Goal: Information Seeking & Learning: Learn about a topic

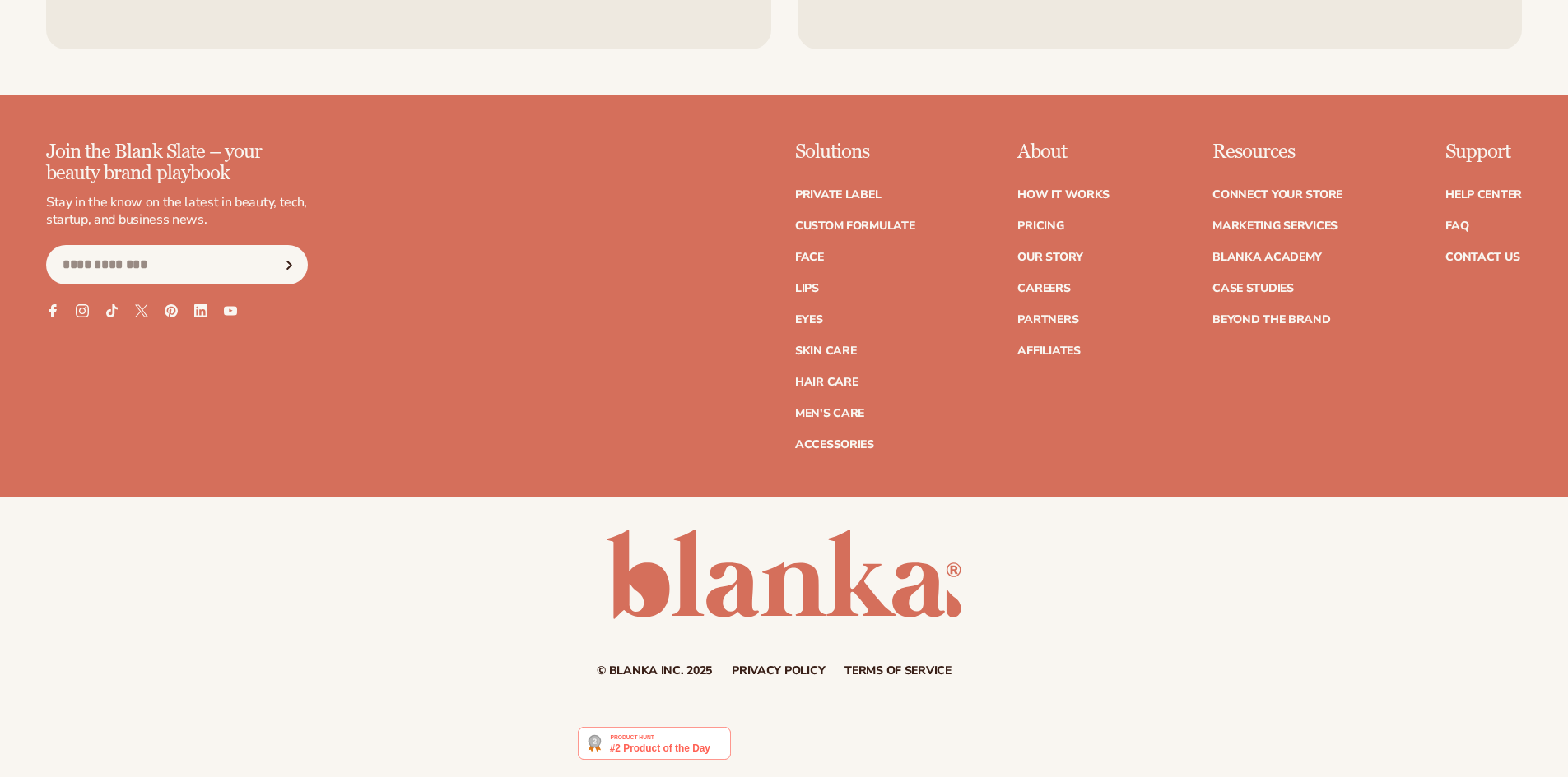
scroll to position [1033, 0]
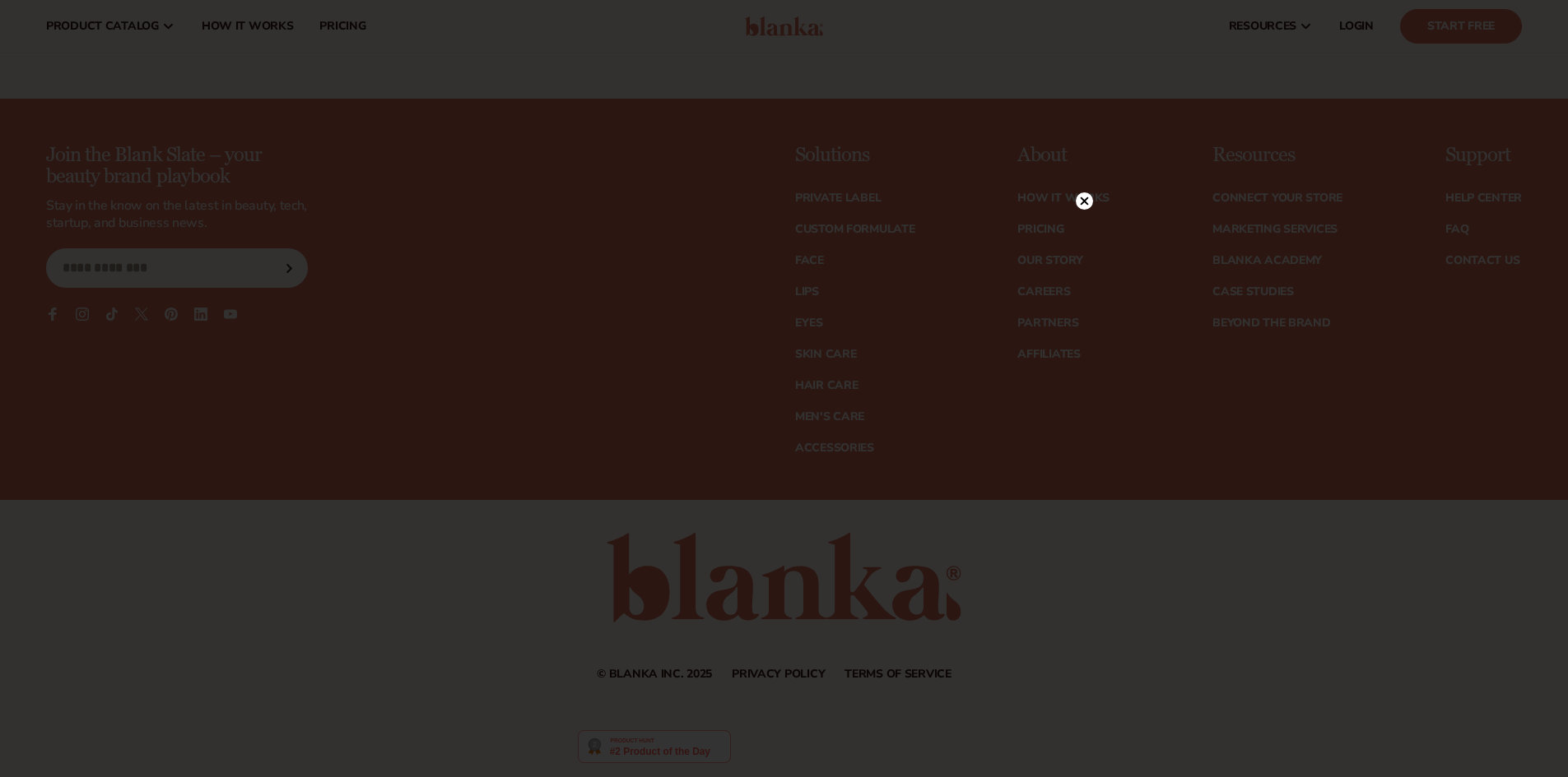
click at [1088, 169] on div at bounding box center [784, 388] width 1568 height 777
click at [1081, 202] on circle at bounding box center [1084, 201] width 17 height 17
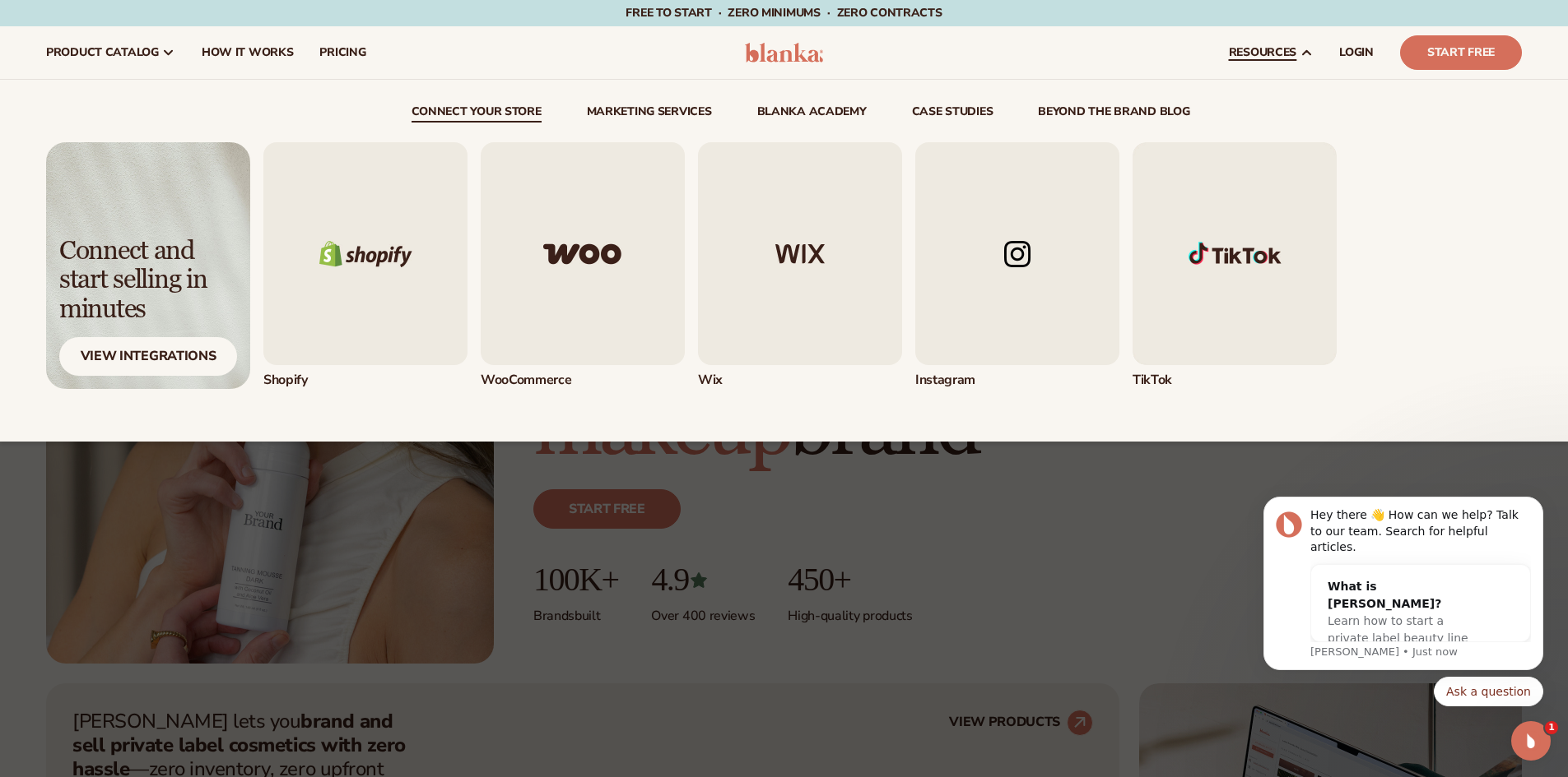
click at [1240, 58] on span "resources" at bounding box center [1262, 52] width 67 height 13
click at [385, 273] on img "1 / 5" at bounding box center [365, 254] width 204 height 223
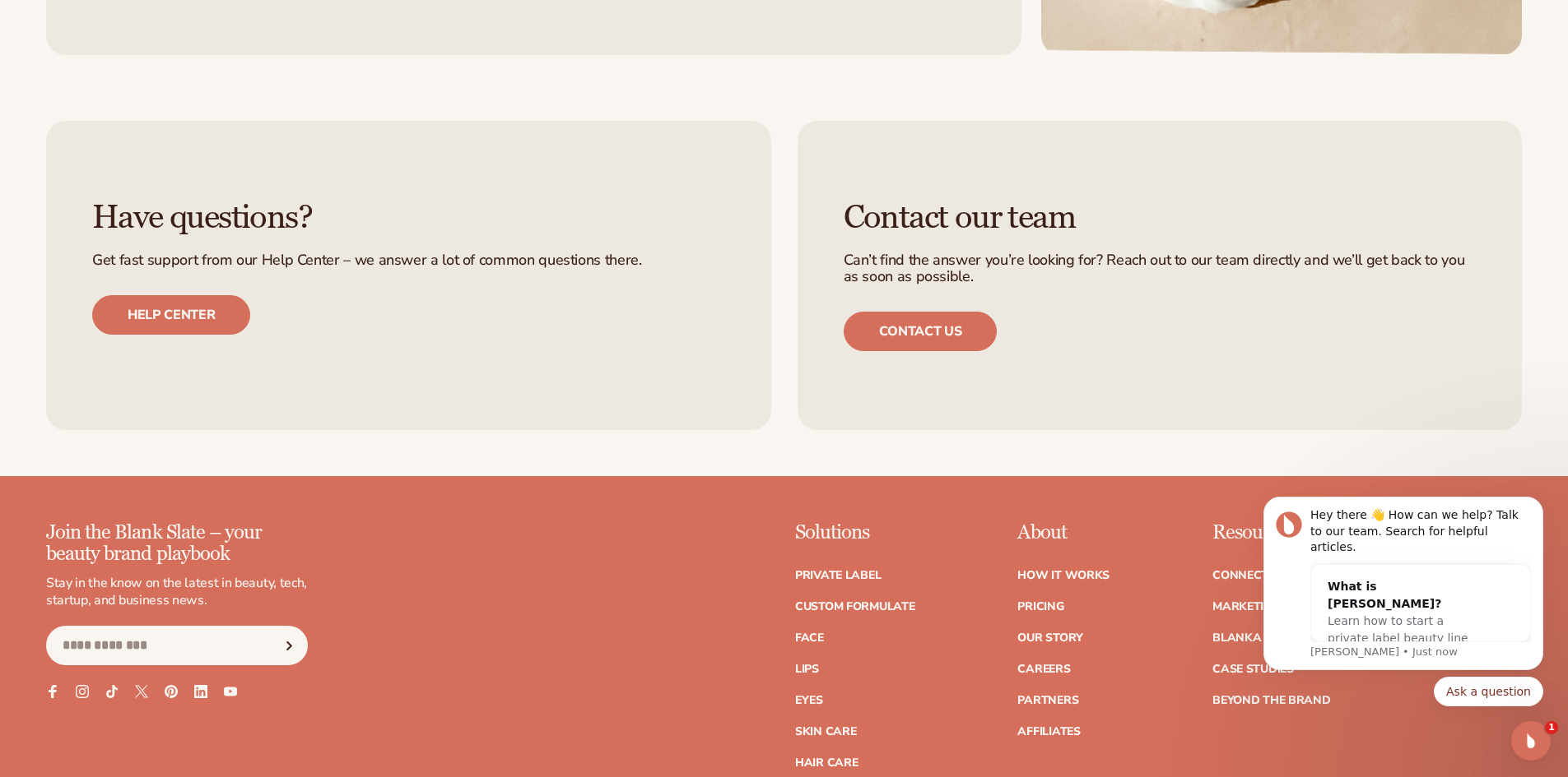
scroll to position [2632, 0]
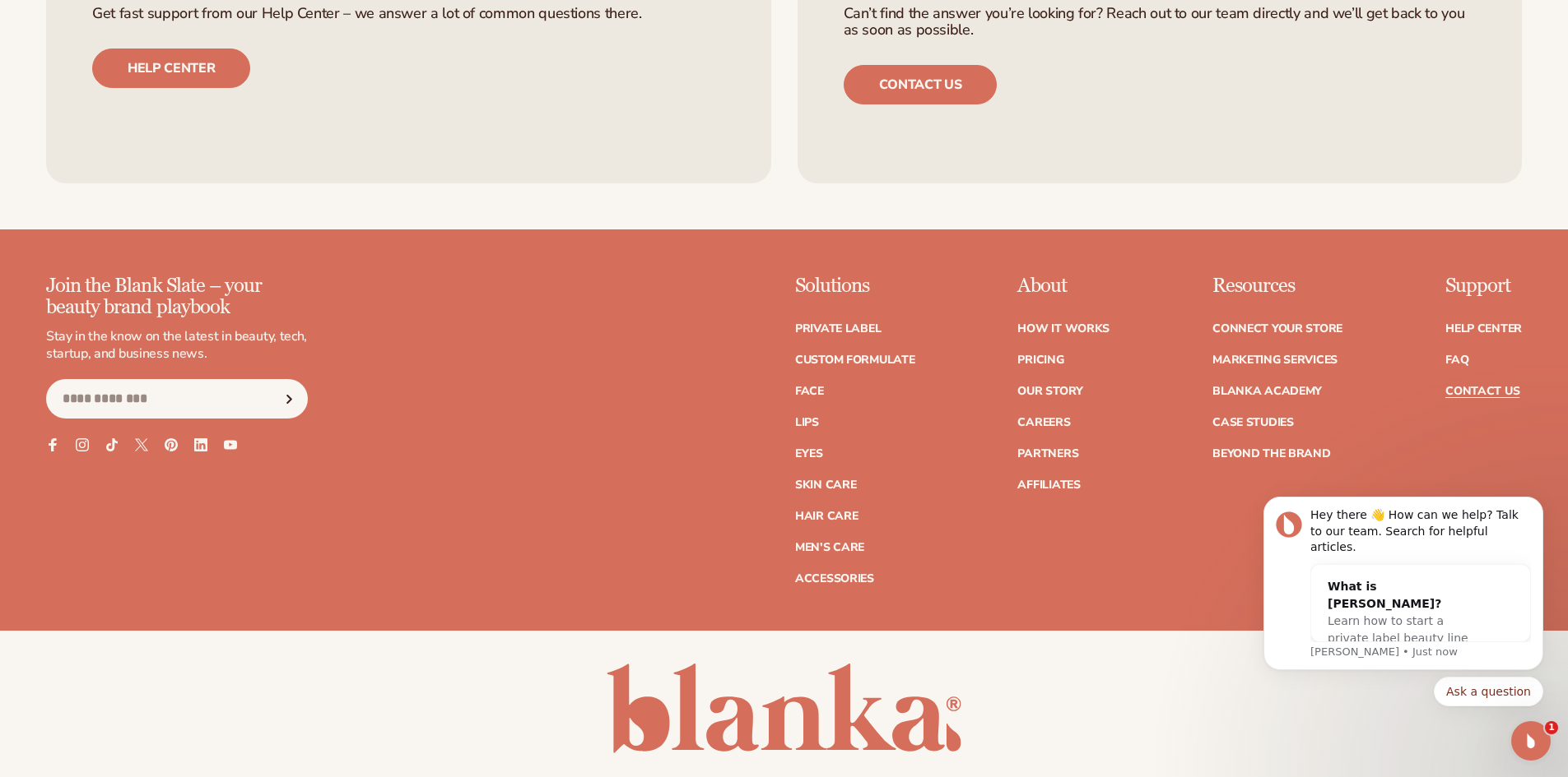
click at [1454, 386] on link "Contact Us" at bounding box center [1482, 391] width 74 height 12
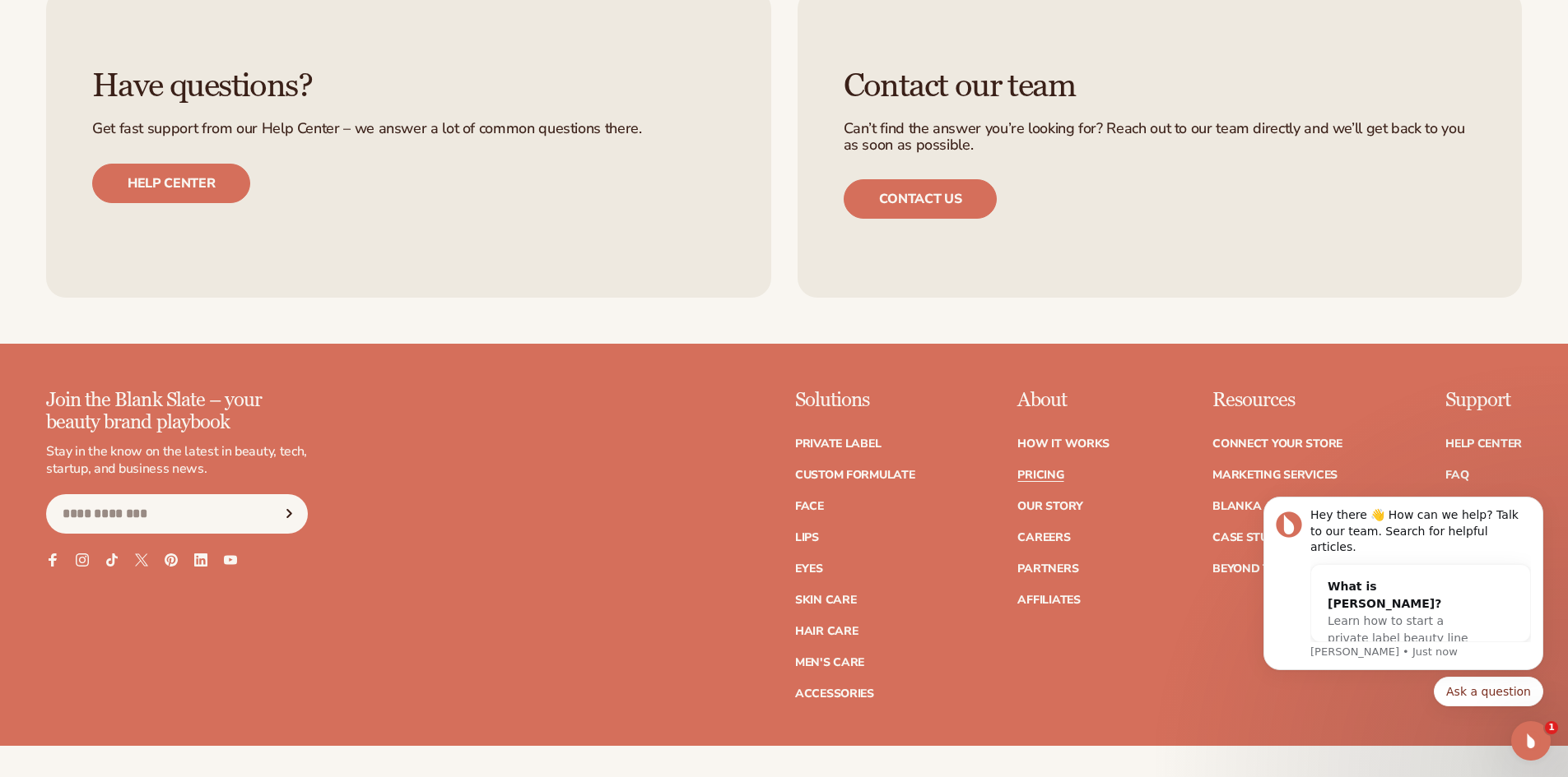
click at [1057, 470] on link "Pricing" at bounding box center [1040, 475] width 46 height 12
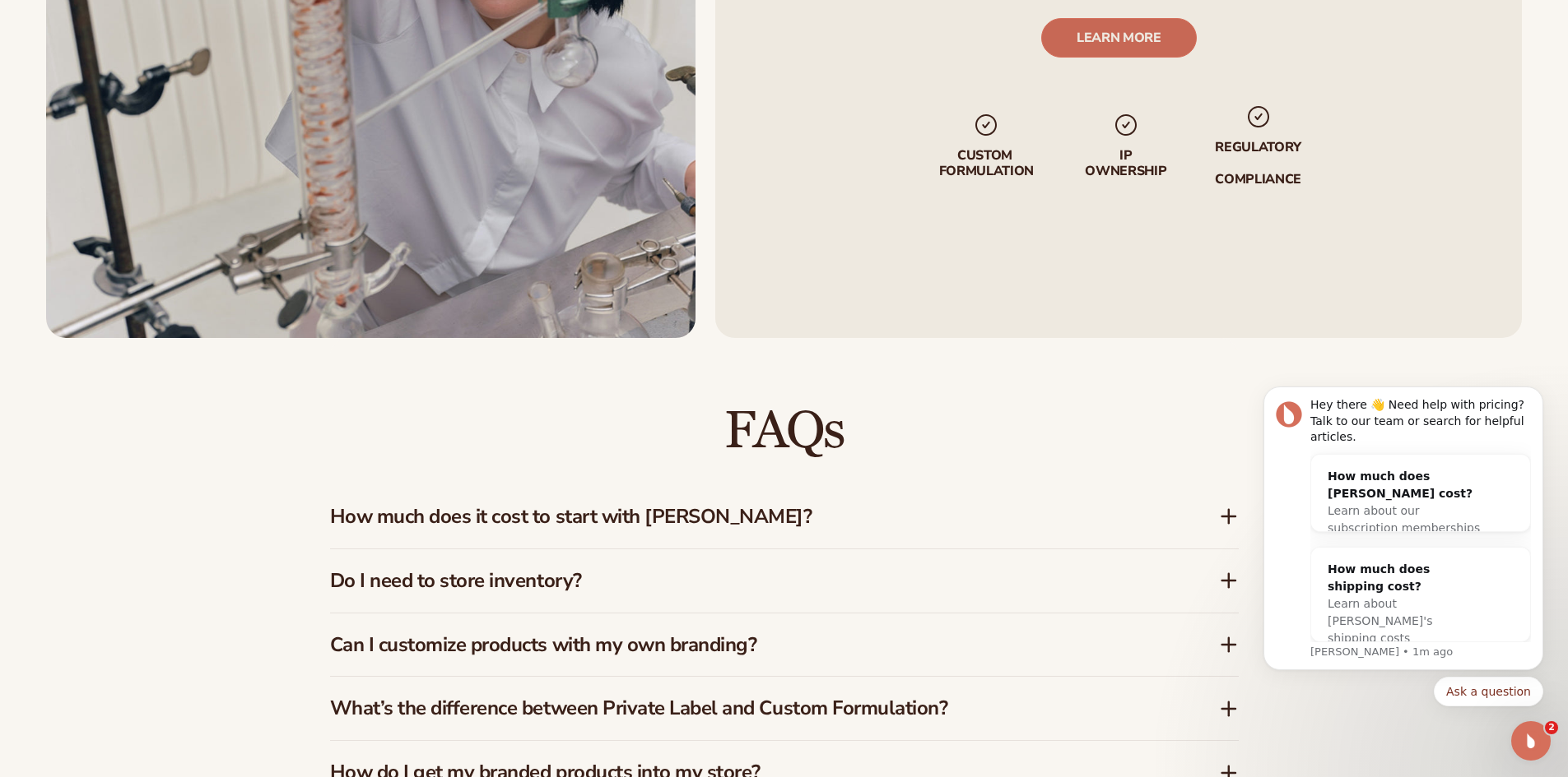
scroll to position [2303, 0]
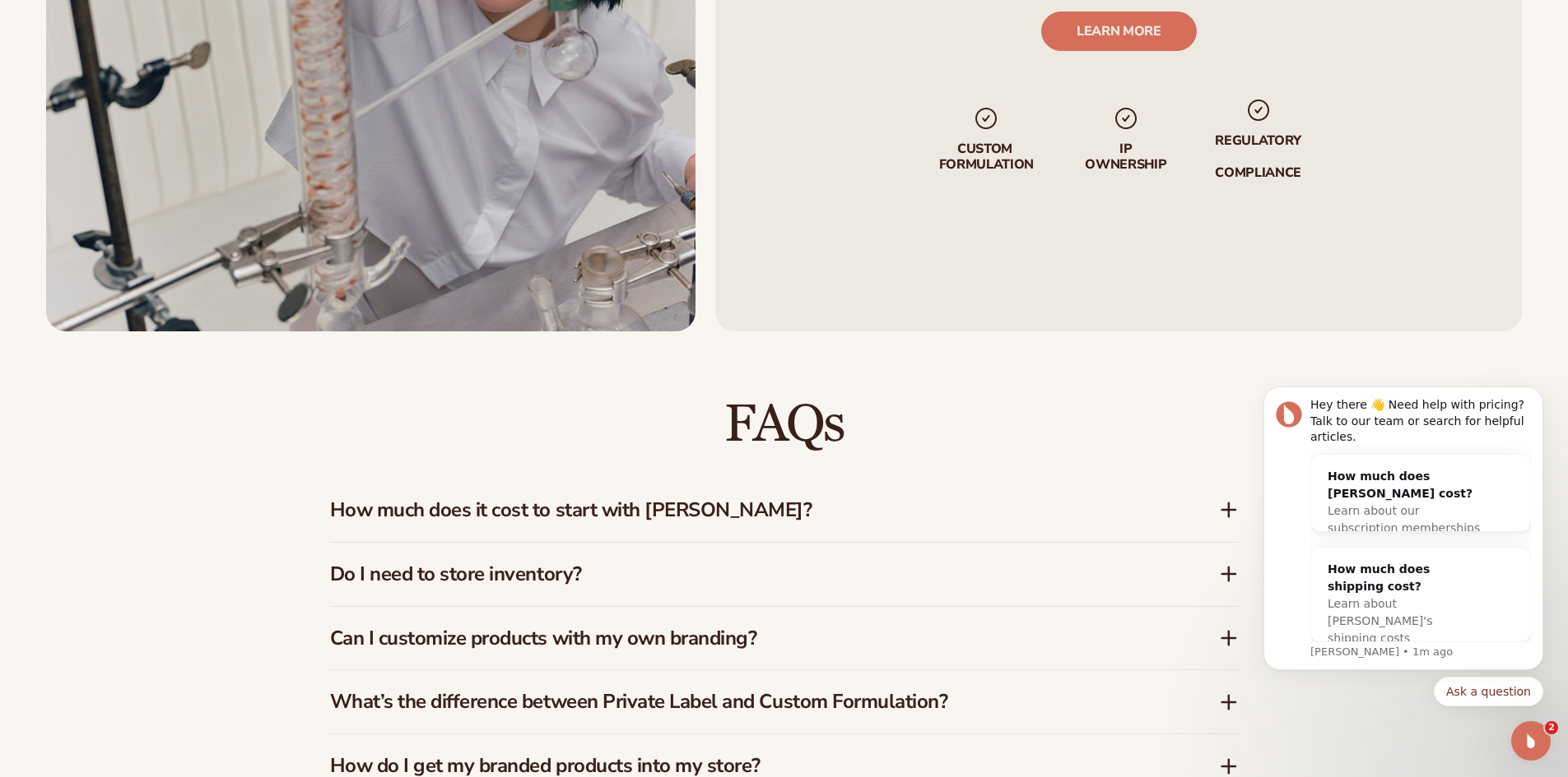
click at [1227, 510] on icon at bounding box center [1228, 510] width 13 height 0
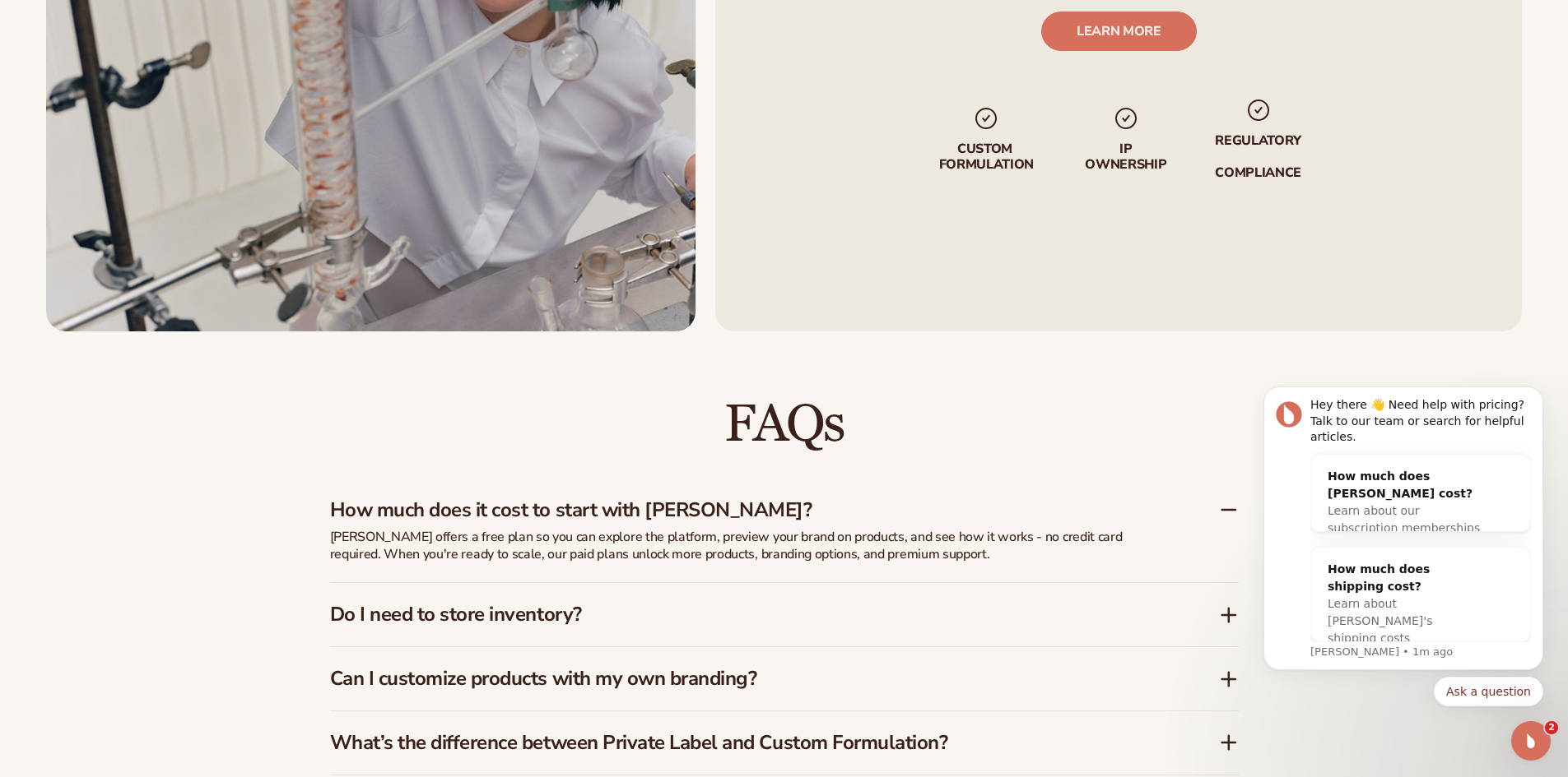
click at [1224, 613] on icon at bounding box center [1229, 615] width 20 height 20
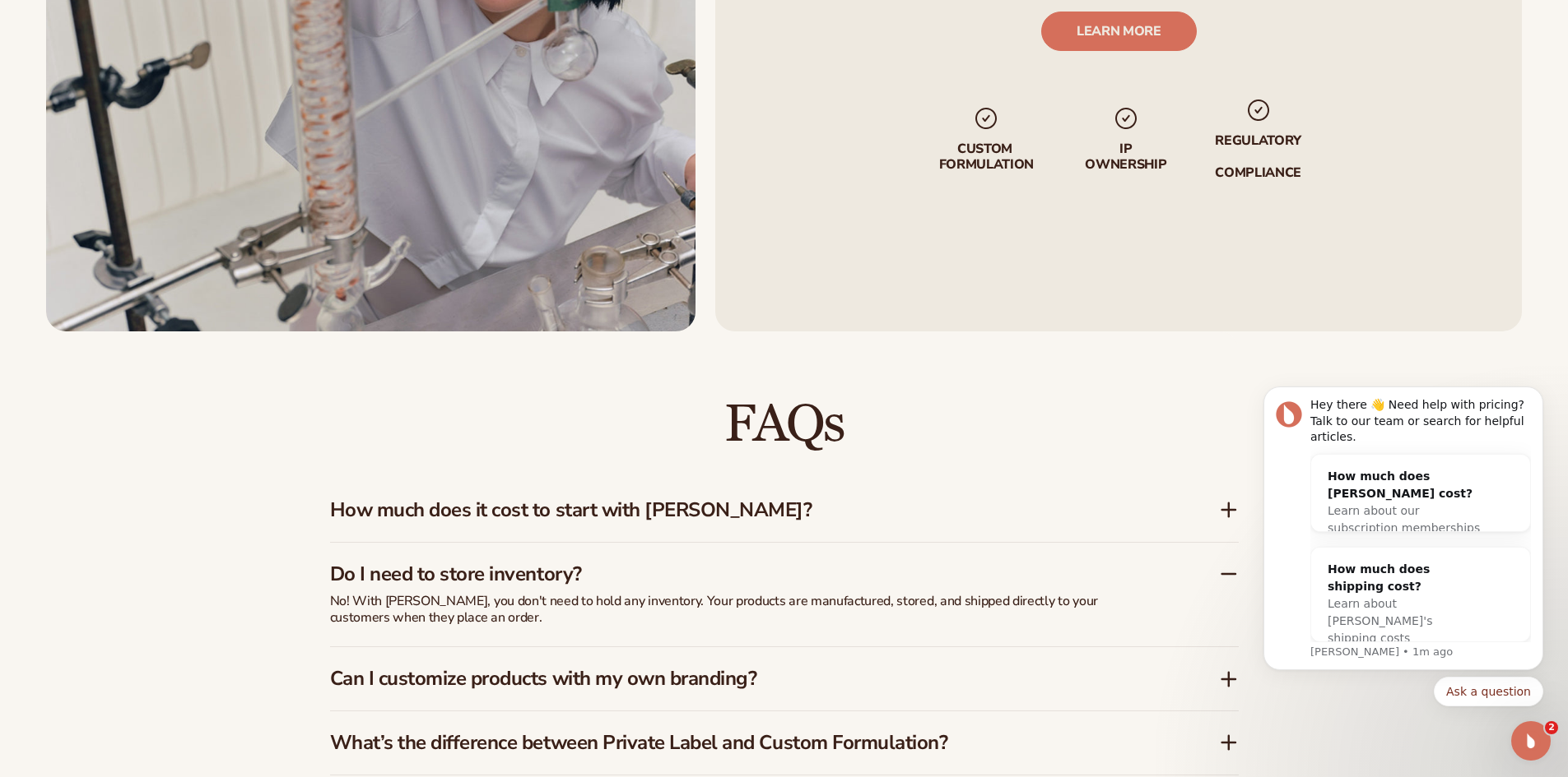
click at [1229, 681] on icon at bounding box center [1229, 678] width 0 height 13
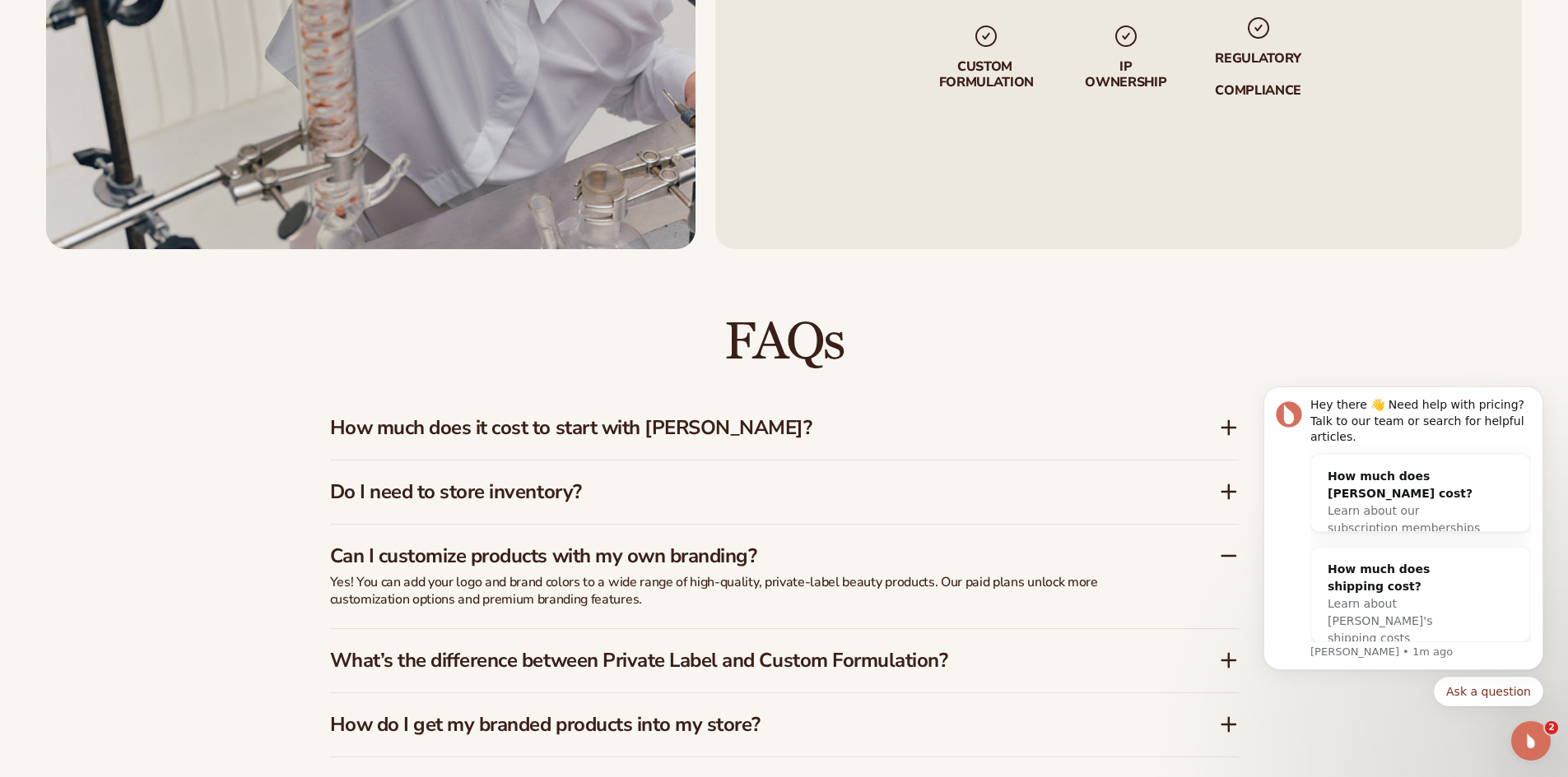
scroll to position [2468, 0]
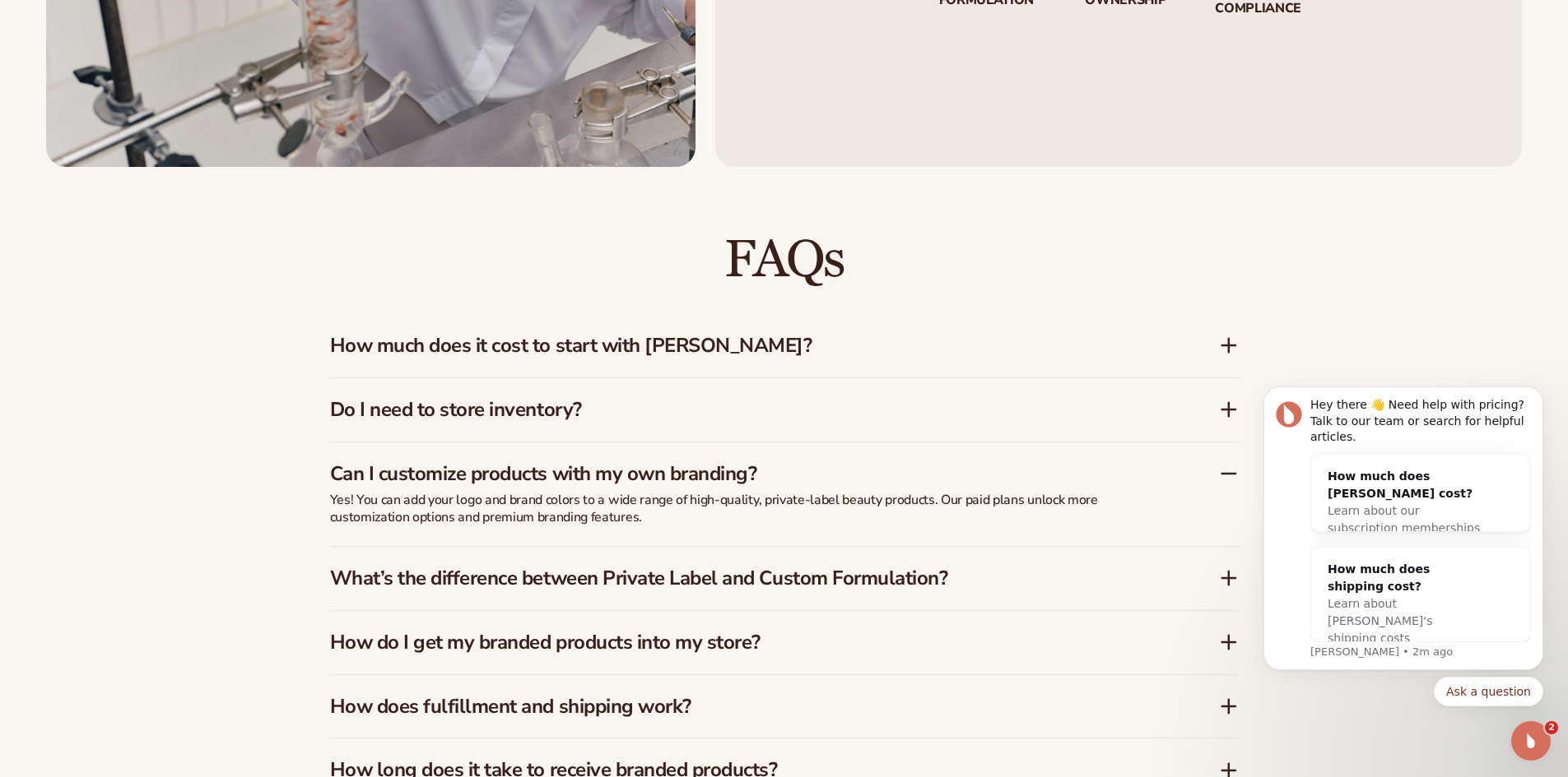
click at [1225, 576] on icon at bounding box center [1229, 578] width 20 height 20
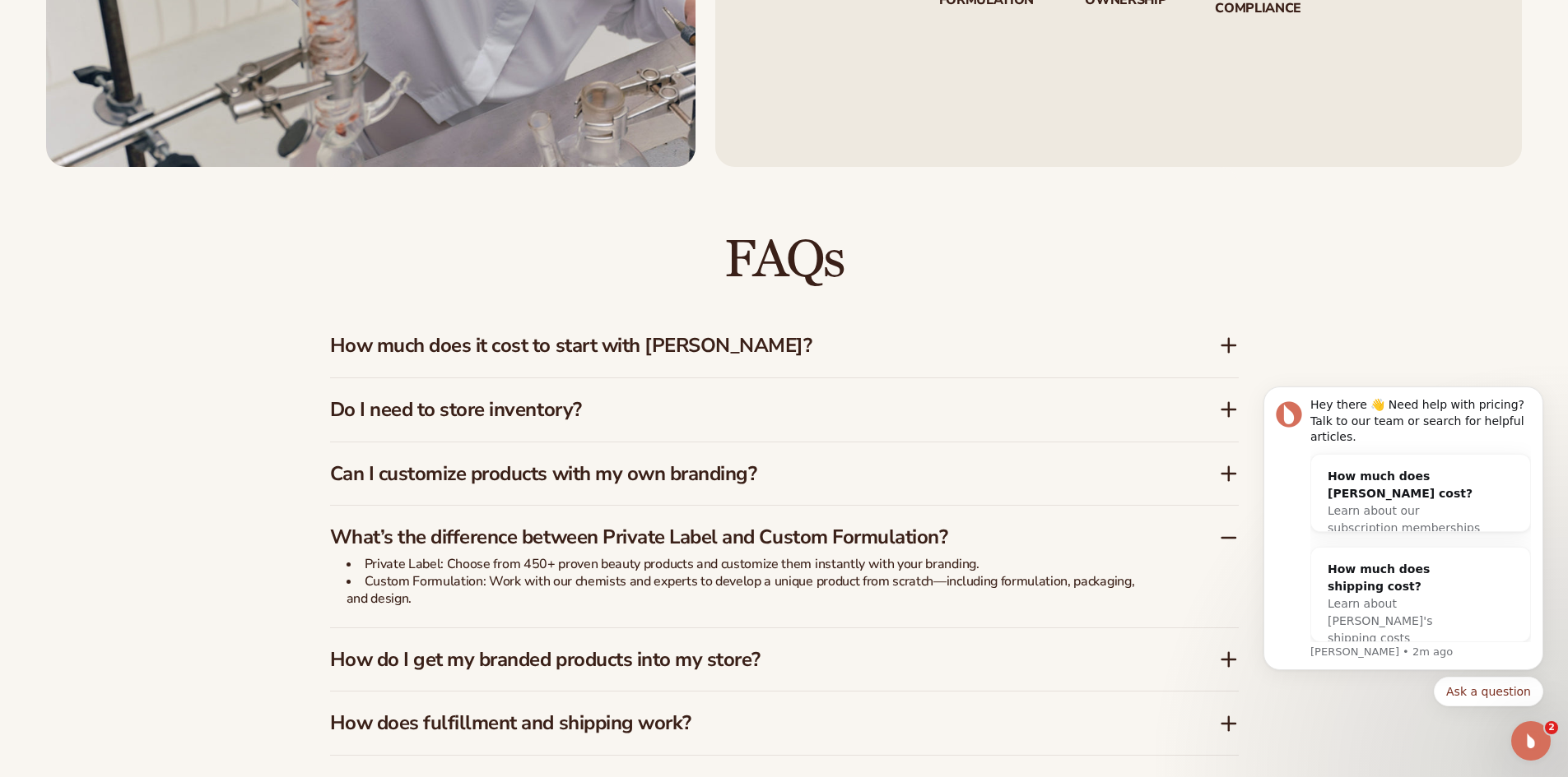
click at [1227, 660] on icon at bounding box center [1228, 660] width 13 height 0
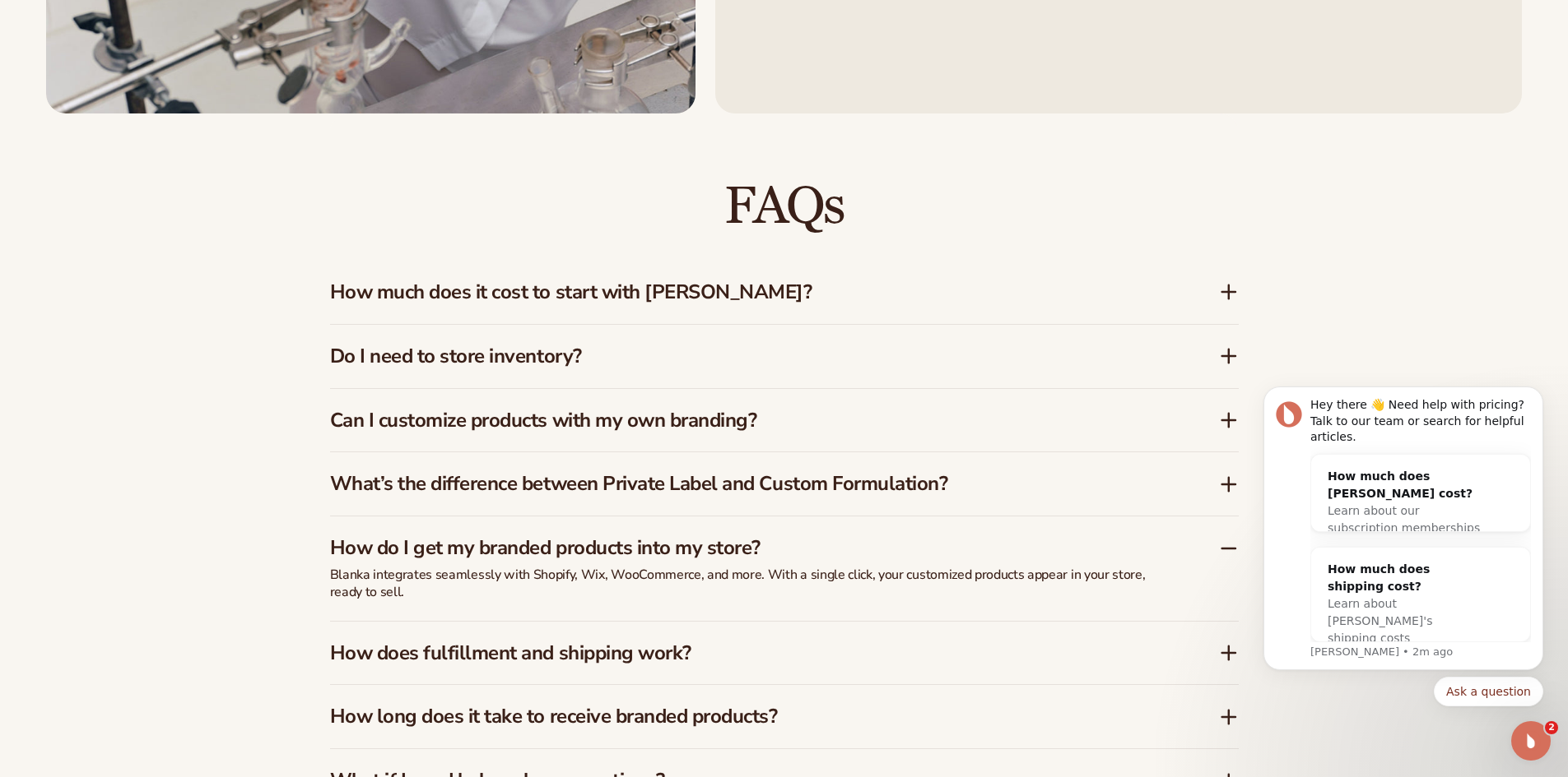
scroll to position [2550, 0]
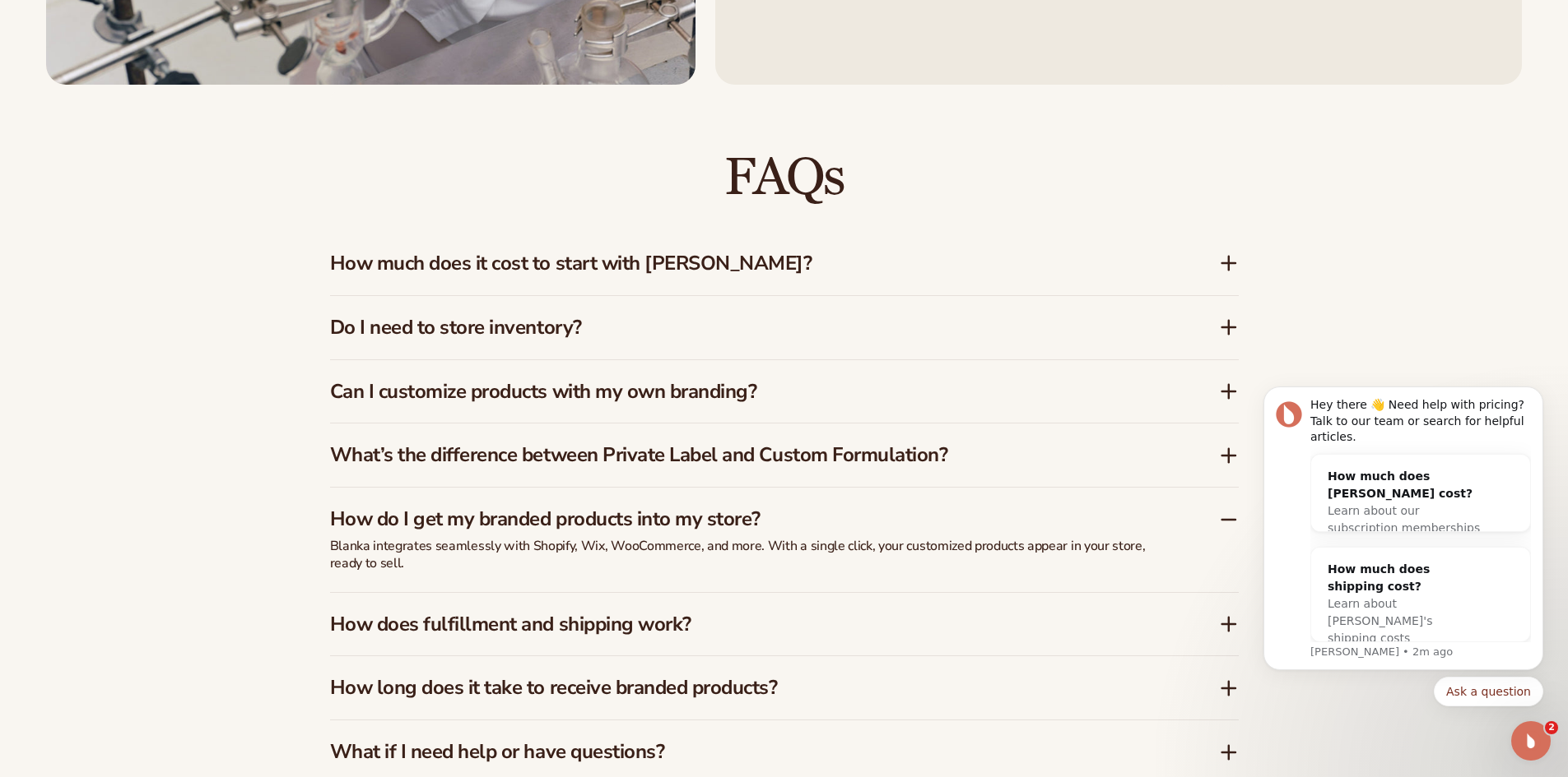
click at [1224, 622] on icon at bounding box center [1229, 624] width 20 height 20
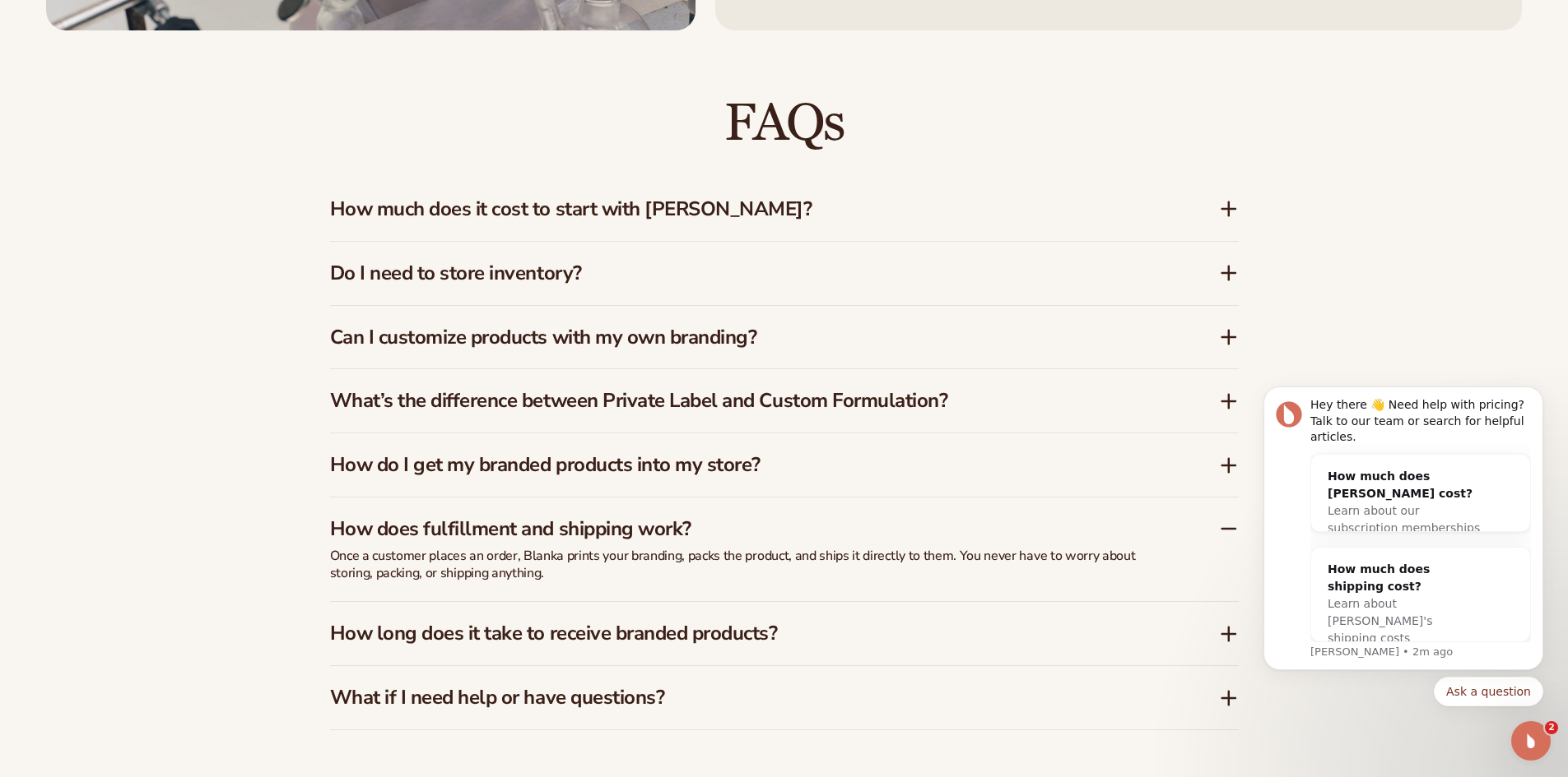
scroll to position [2632, 0]
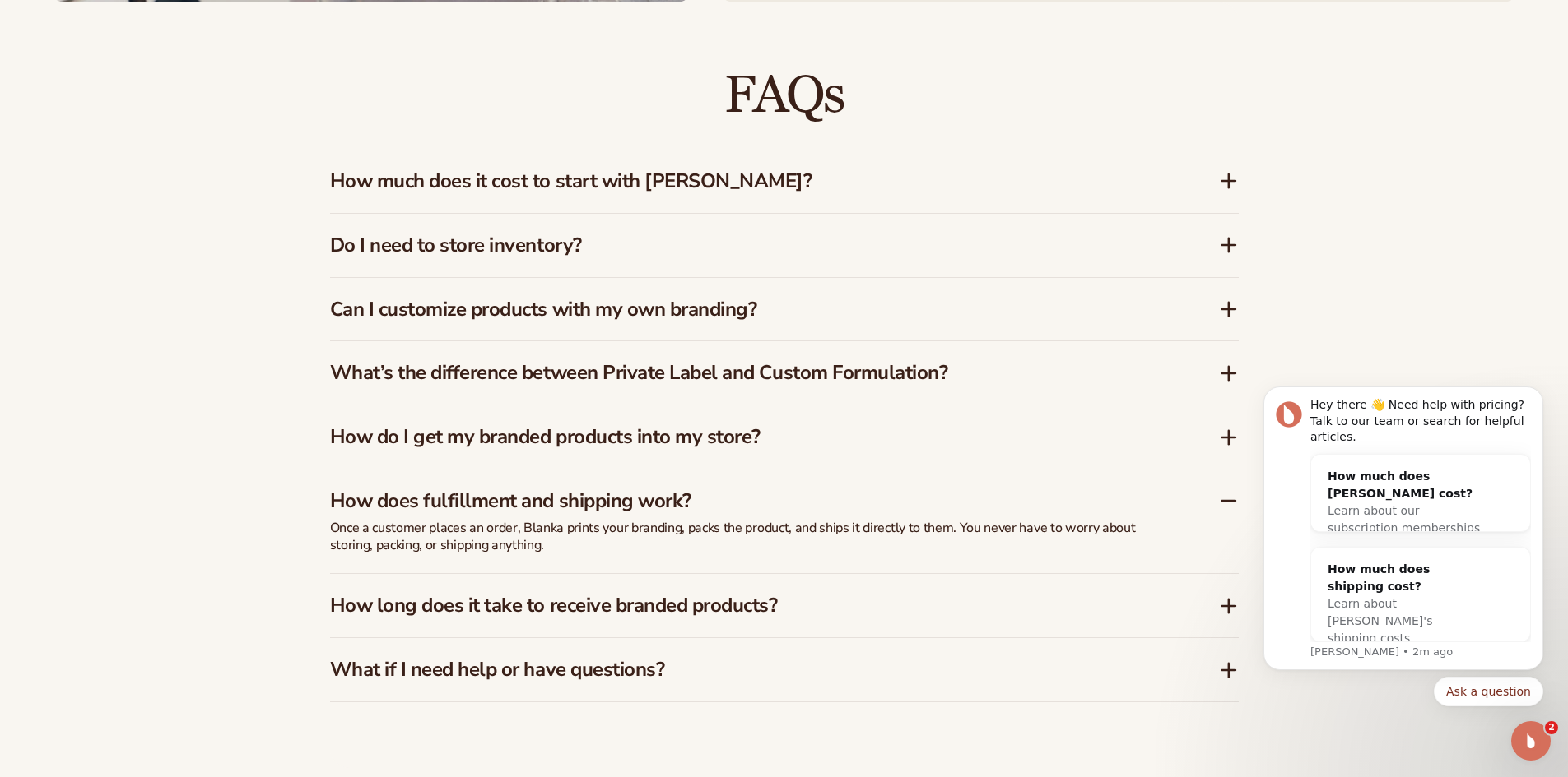
click at [1223, 608] on icon at bounding box center [1229, 606] width 20 height 20
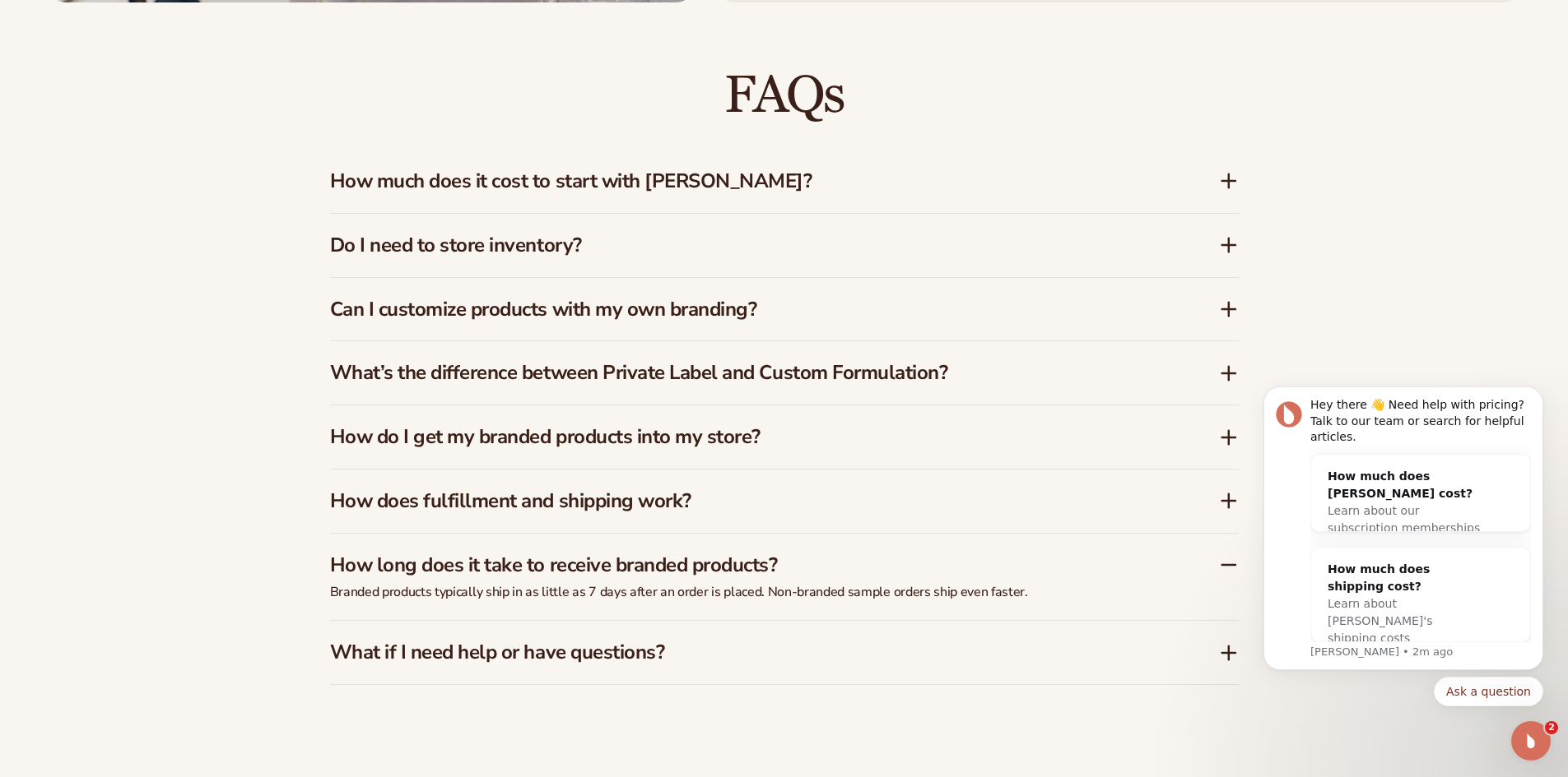
click at [1224, 649] on icon at bounding box center [1229, 653] width 20 height 20
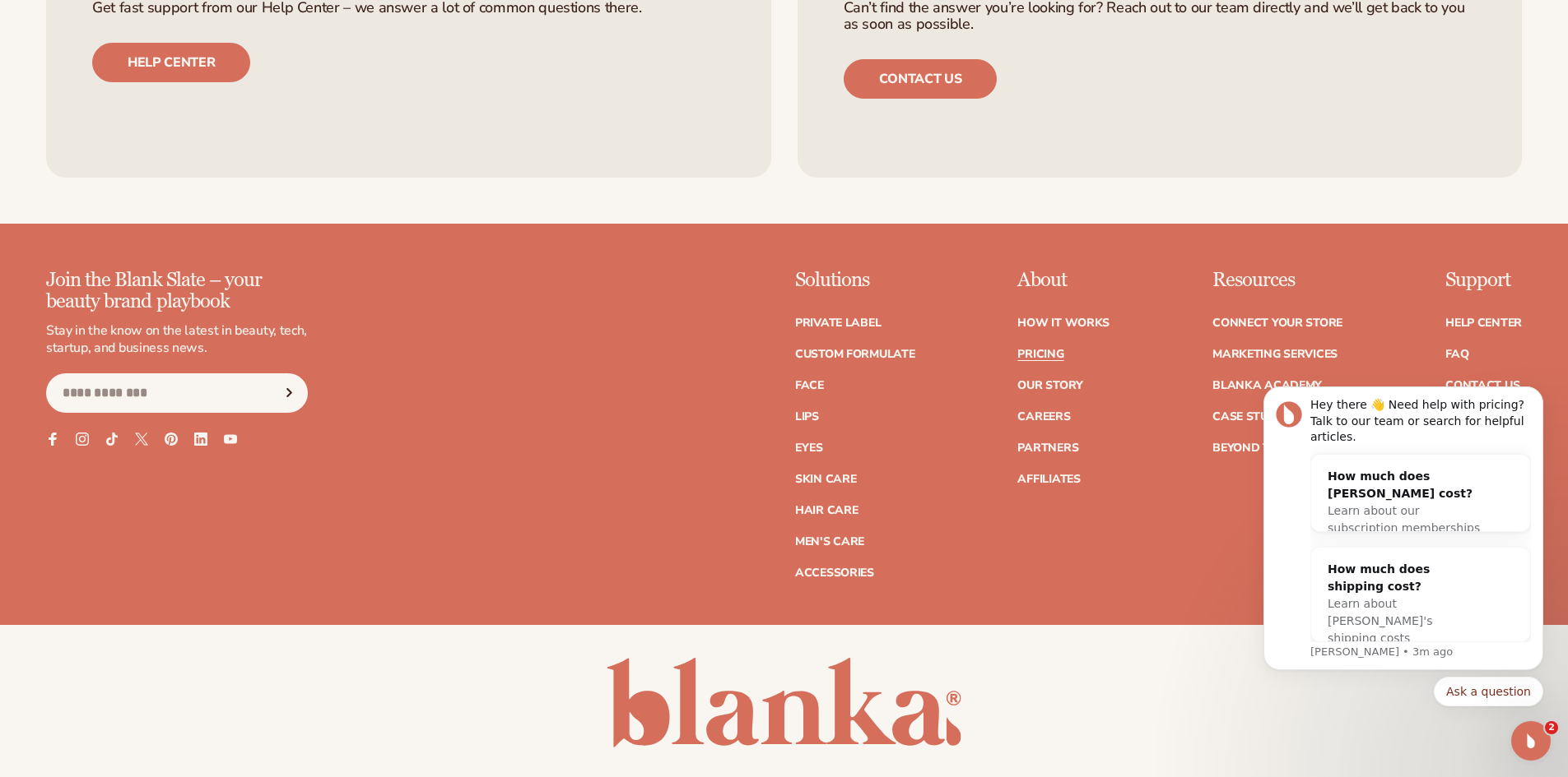
scroll to position [3620, 0]
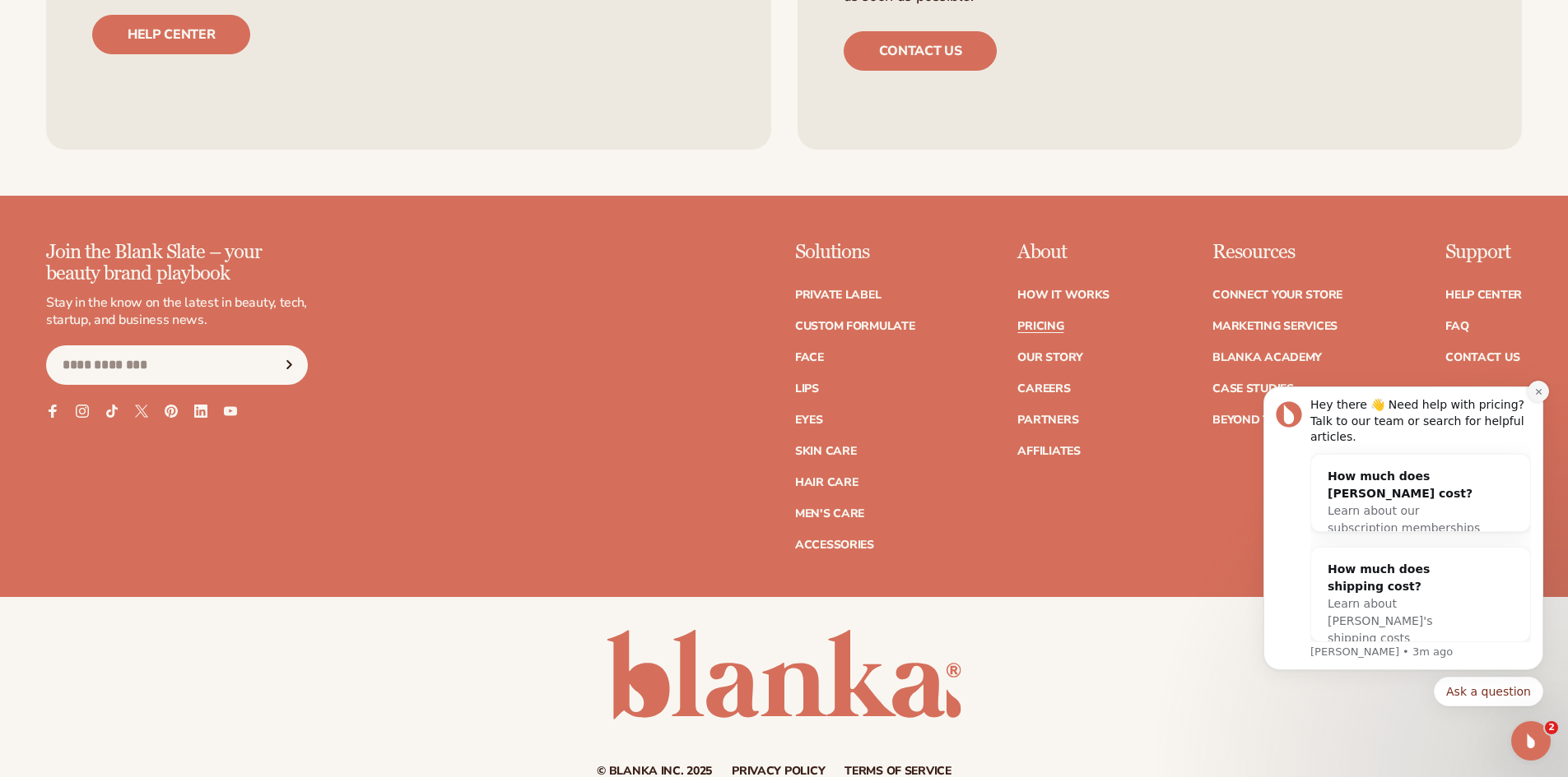
click at [1539, 401] on button "Dismiss notification" at bounding box center [1538, 392] width 22 height 22
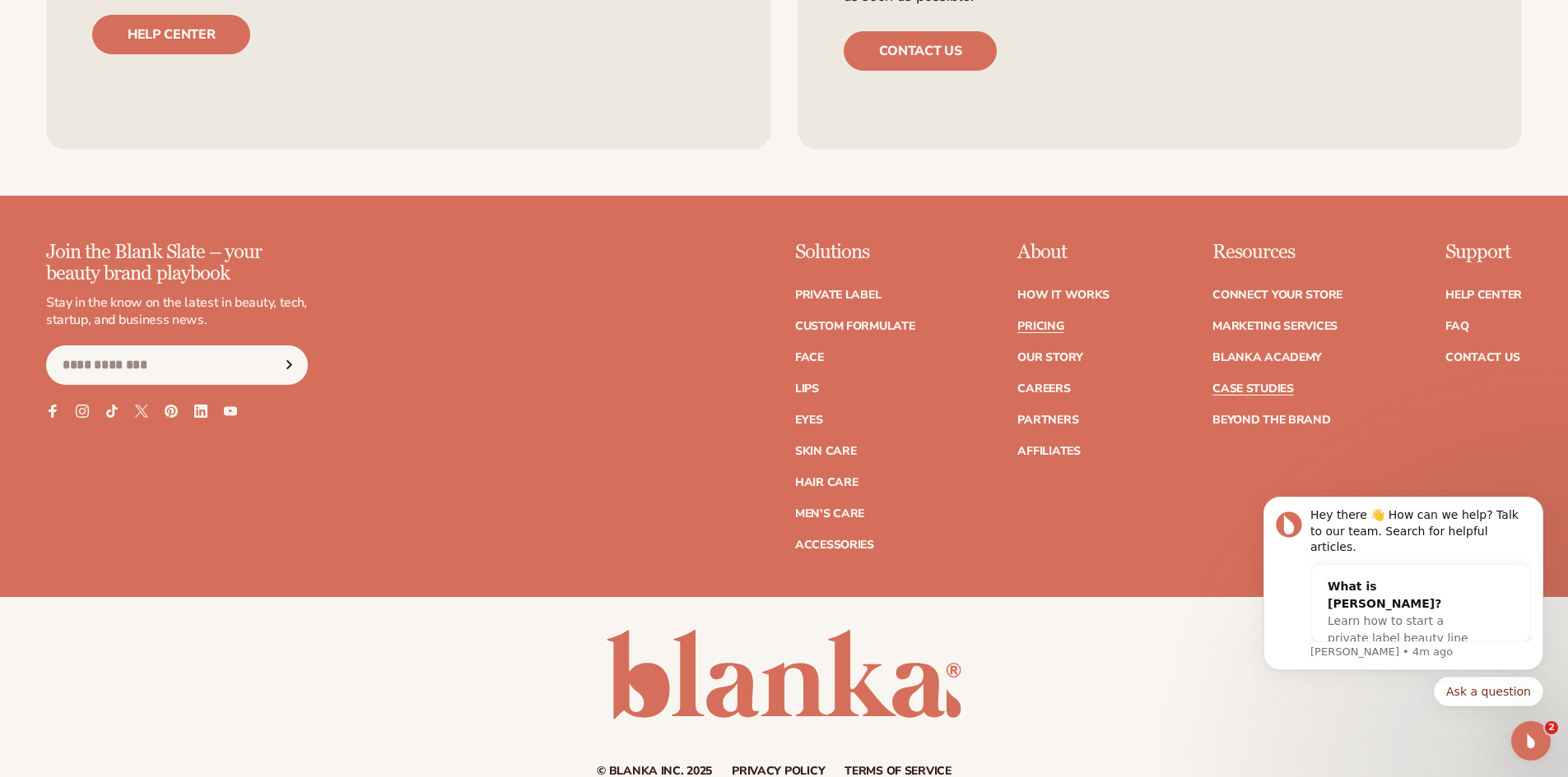
click at [1241, 387] on link "Case Studies" at bounding box center [1252, 388] width 82 height 12
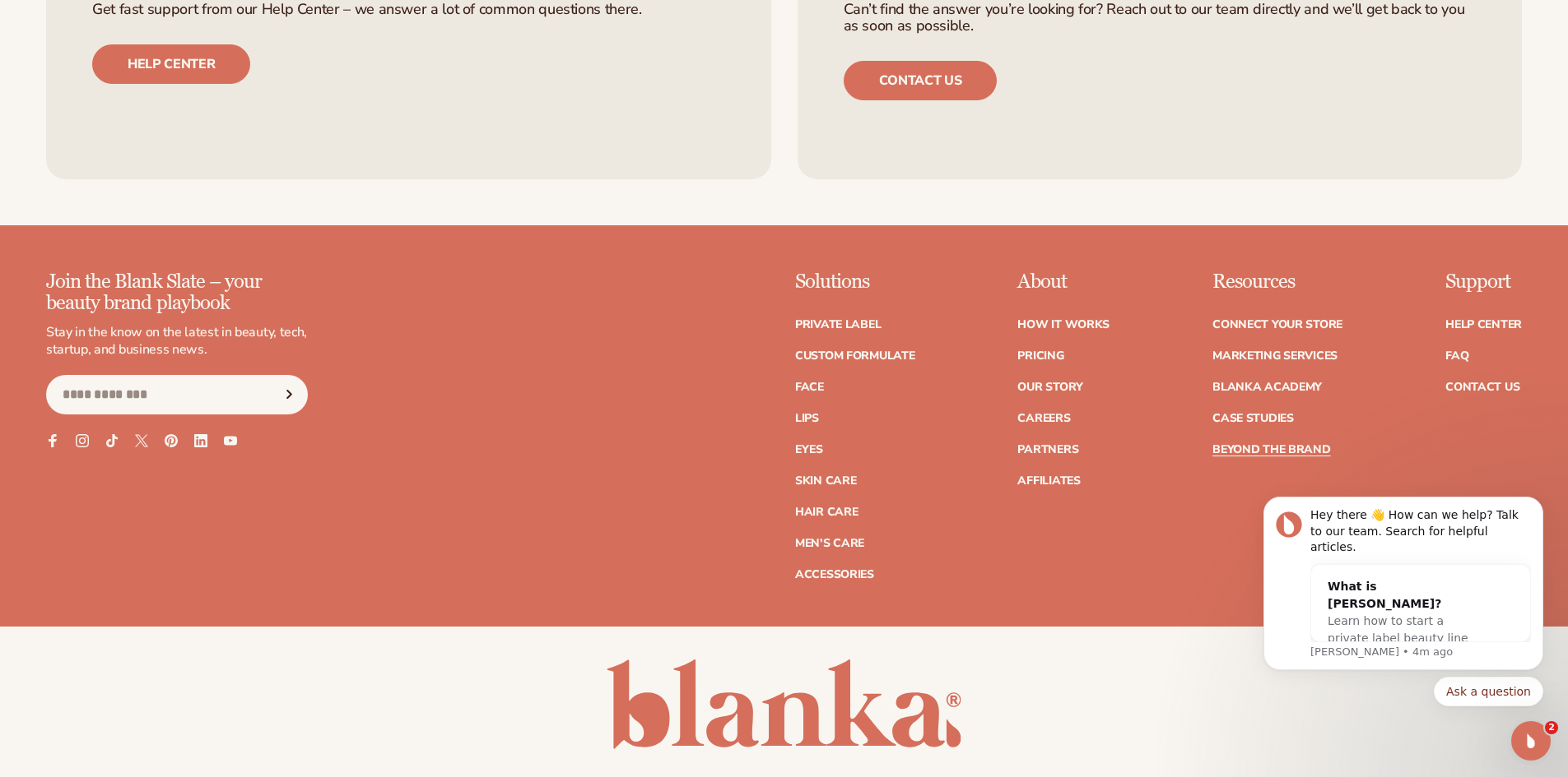
scroll to position [2998, 0]
